Goal: Task Accomplishment & Management: Use online tool/utility

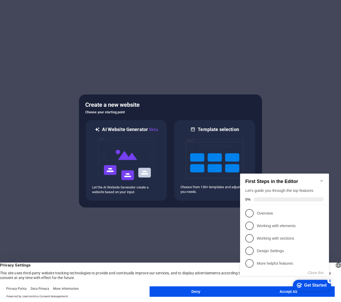
click at [320, 180] on icon "Minimize checklist" at bounding box center [321, 181] width 2 height 2
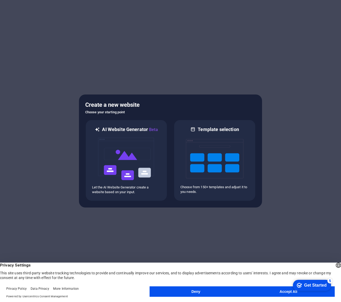
click at [329, 293] on div "checkmark Get Started 5 First Steps in the Editor Let's guide you through the t…" at bounding box center [310, 285] width 44 height 16
click at [275, 292] on button "Accept All" at bounding box center [288, 292] width 92 height 10
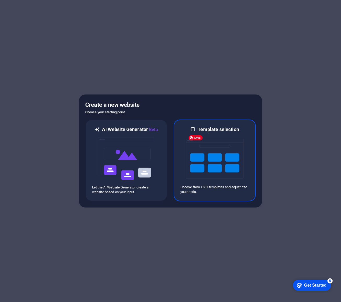
click at [213, 169] on img at bounding box center [214, 159] width 57 height 52
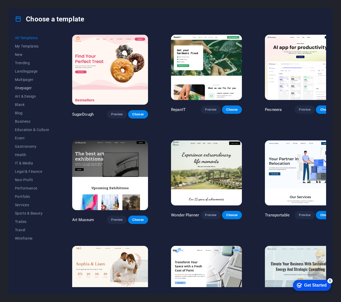
click at [25, 87] on span "Onepager" at bounding box center [32, 88] width 34 height 4
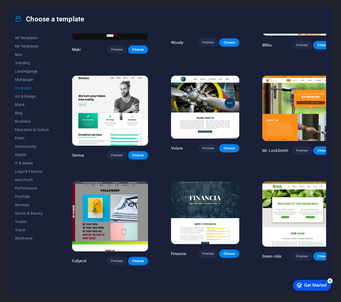
scroll to position [1021, 0]
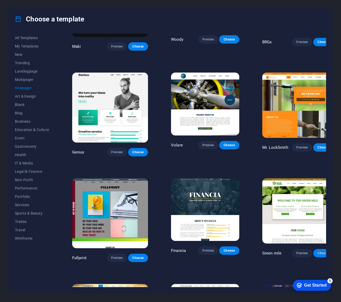
click at [317, 251] on span "Choose" at bounding box center [322, 253] width 11 height 4
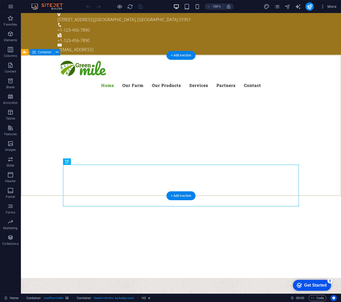
scroll to position [3, 0]
